Goal: Complete application form

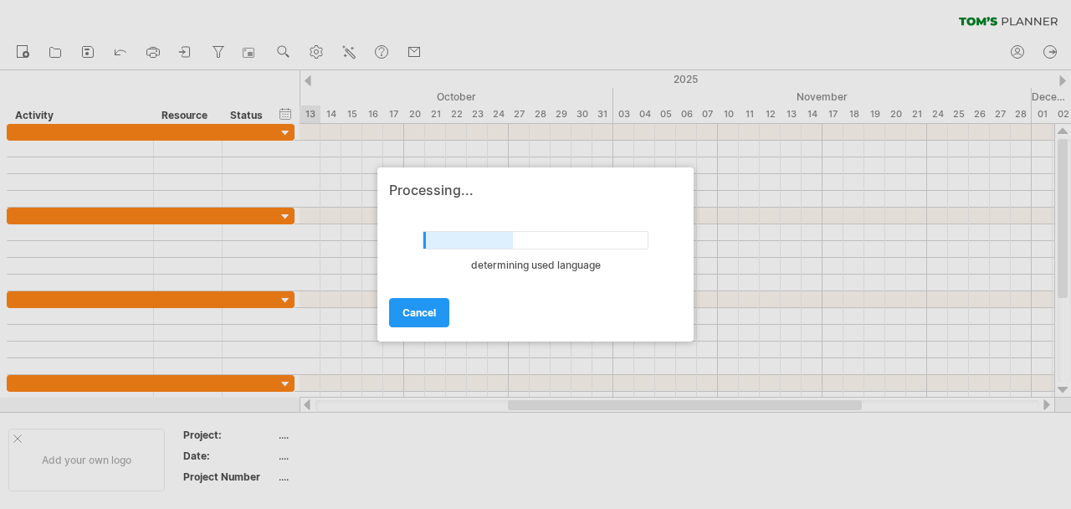
scroll to position [59, 0]
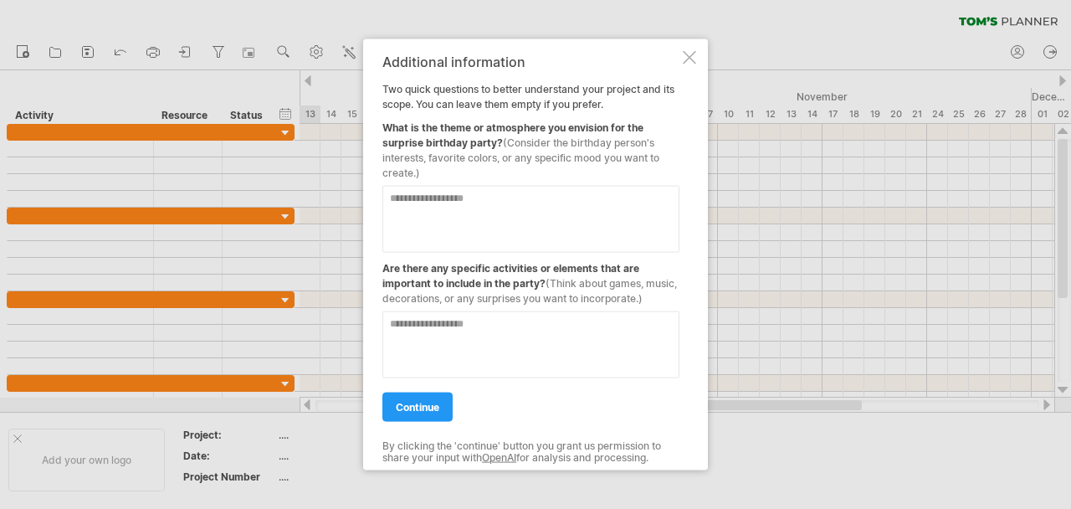
click at [502, 212] on textarea at bounding box center [530, 219] width 297 height 67
type textarea "*"
type textarea "**********"
click at [469, 337] on textarea at bounding box center [530, 344] width 297 height 67
type textarea "**********"
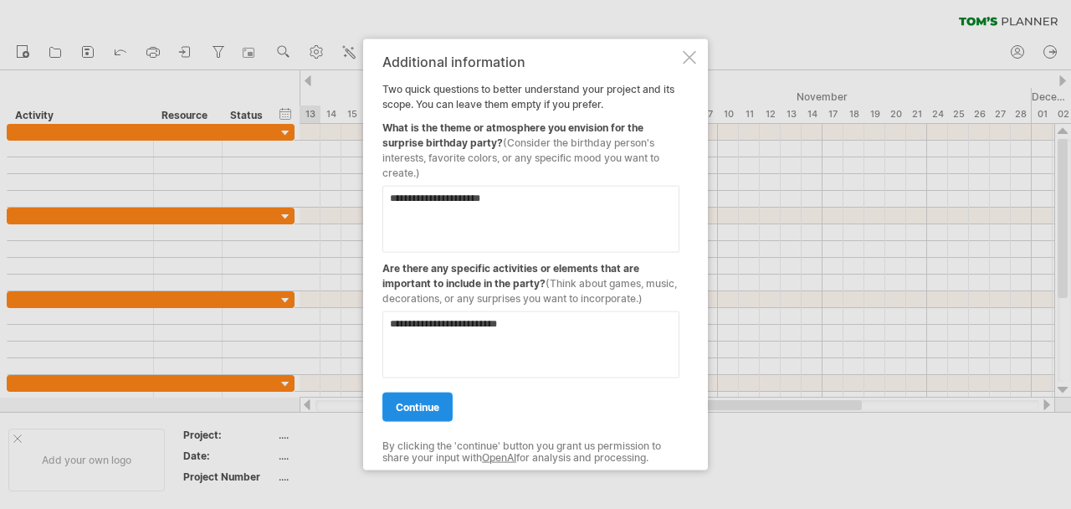
click at [437, 413] on link "continue" at bounding box center [417, 406] width 70 height 29
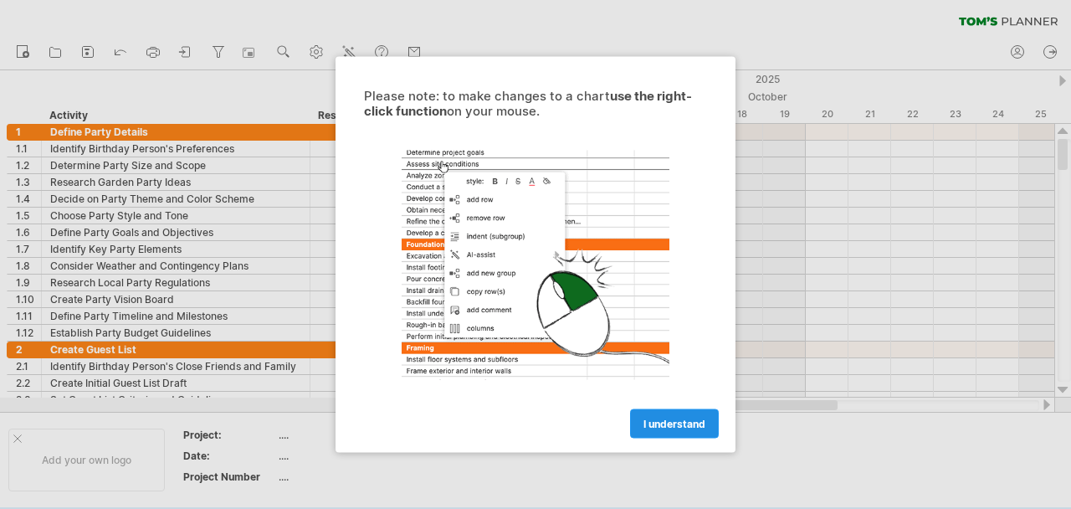
click at [669, 430] on link "I understand" at bounding box center [674, 423] width 89 height 29
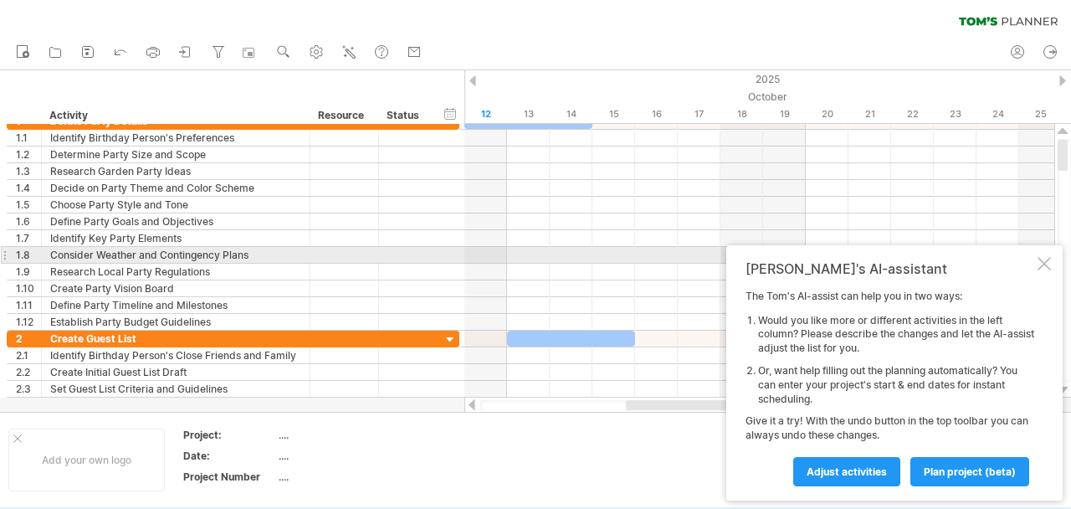
click at [1044, 258] on div at bounding box center [1044, 263] width 13 height 13
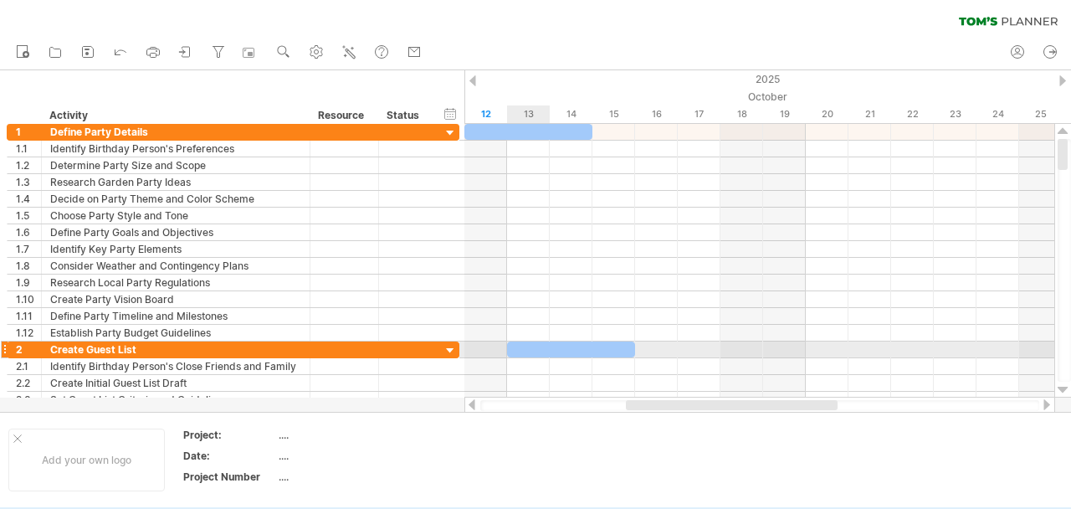
click at [521, 351] on div at bounding box center [571, 349] width 128 height 16
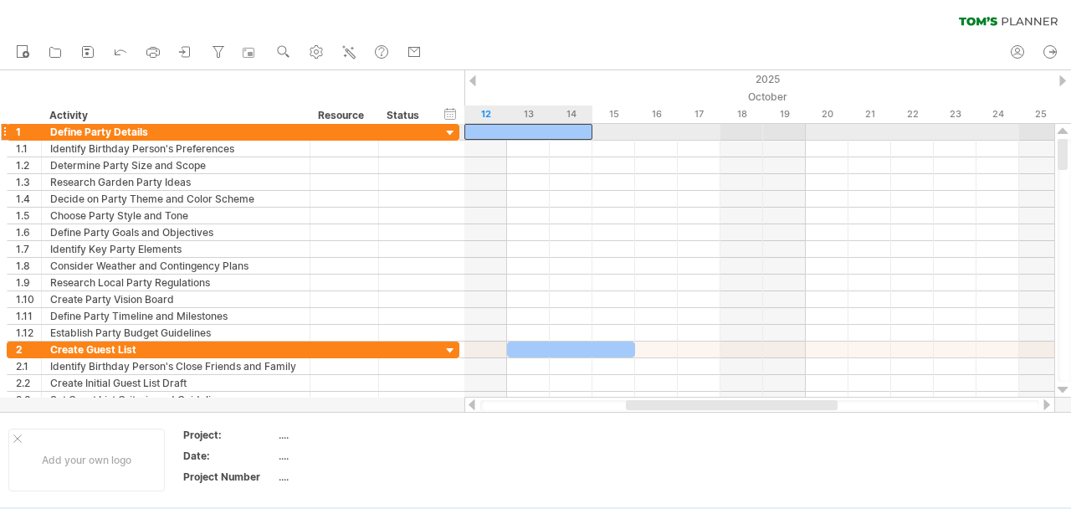
click at [534, 131] on div at bounding box center [528, 132] width 128 height 16
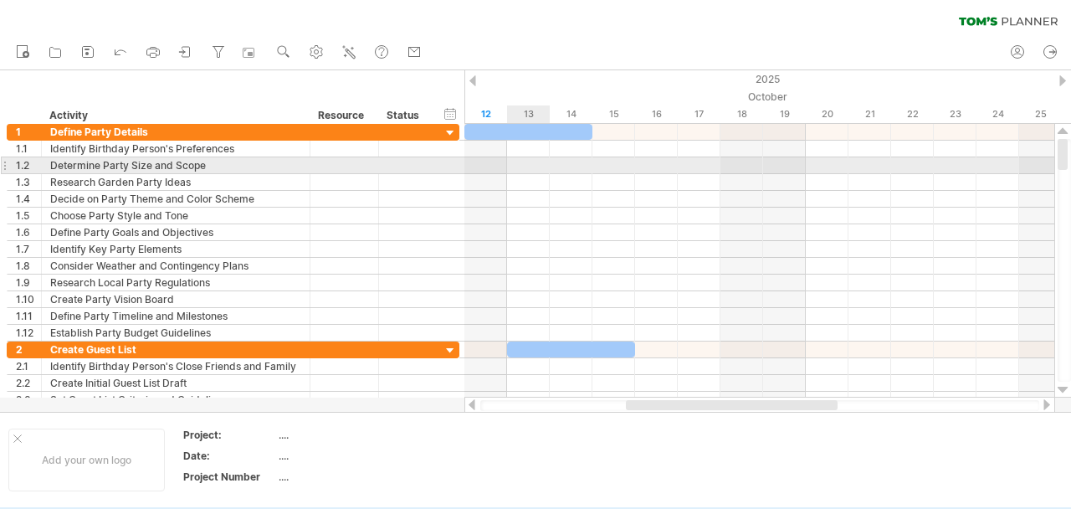
click at [519, 167] on div at bounding box center [759, 165] width 590 height 17
